Goal: Navigation & Orientation: Find specific page/section

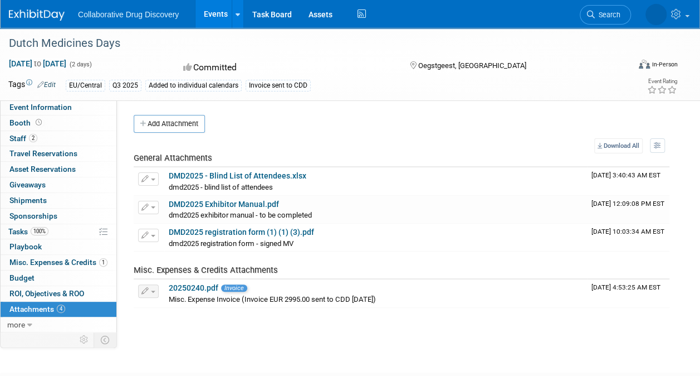
click at [214, 6] on link "Events" at bounding box center [216, 14] width 41 height 28
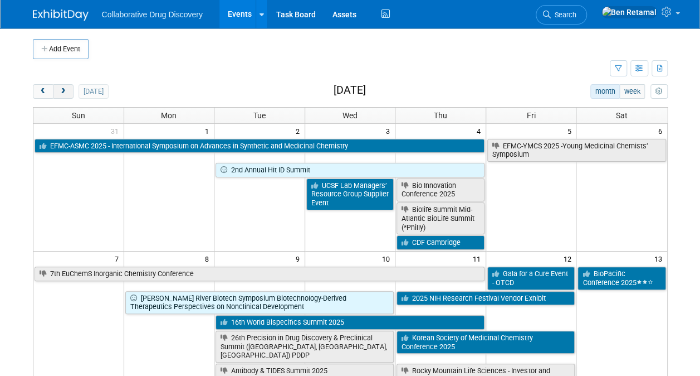
click at [66, 88] on span "next" at bounding box center [63, 91] width 8 height 7
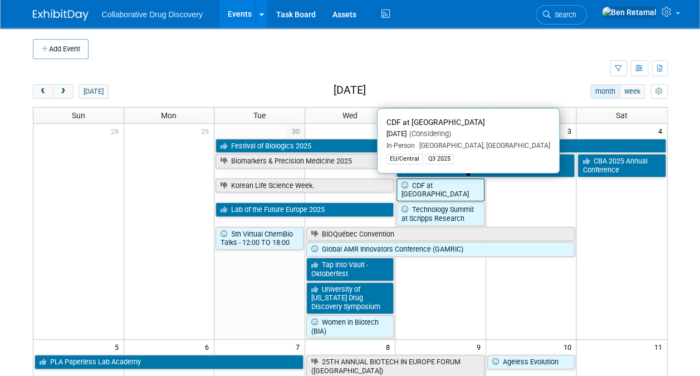
click at [450, 186] on link "CDF at [GEOGRAPHIC_DATA]" at bounding box center [441, 189] width 88 height 23
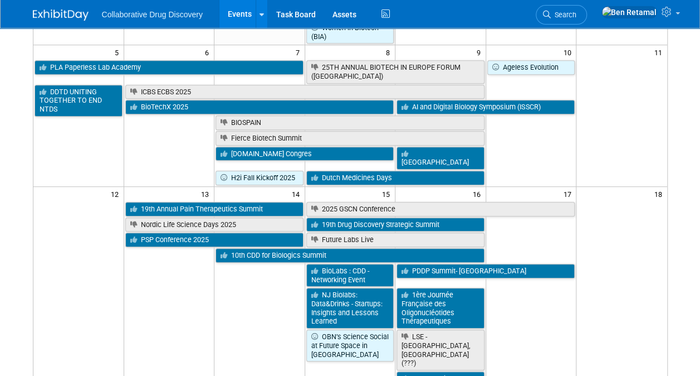
scroll to position [296, 0]
